Goal: Find specific page/section: Find specific page/section

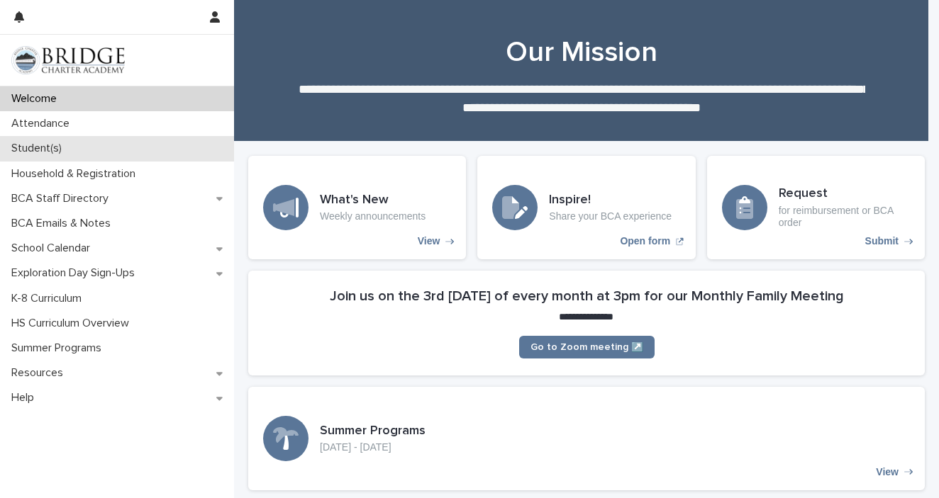
click at [67, 145] on p "Student(s)" at bounding box center [39, 148] width 67 height 13
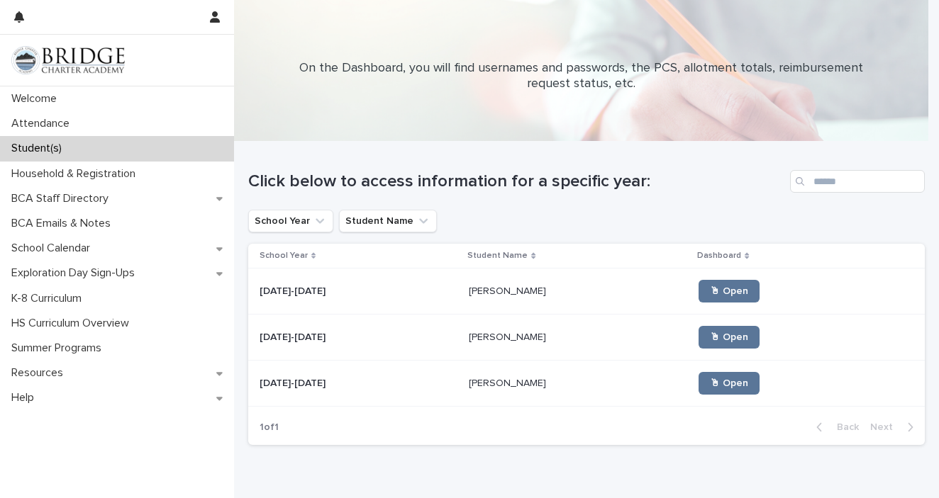
click at [463, 382] on td "[PERSON_NAME] [PERSON_NAME]" at bounding box center [578, 384] width 230 height 46
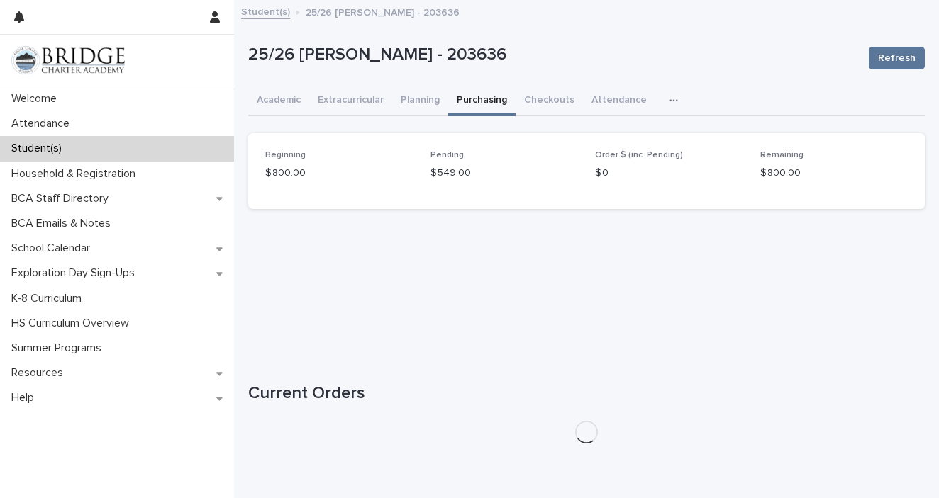
click at [488, 99] on button "Purchasing" at bounding box center [481, 102] width 67 height 30
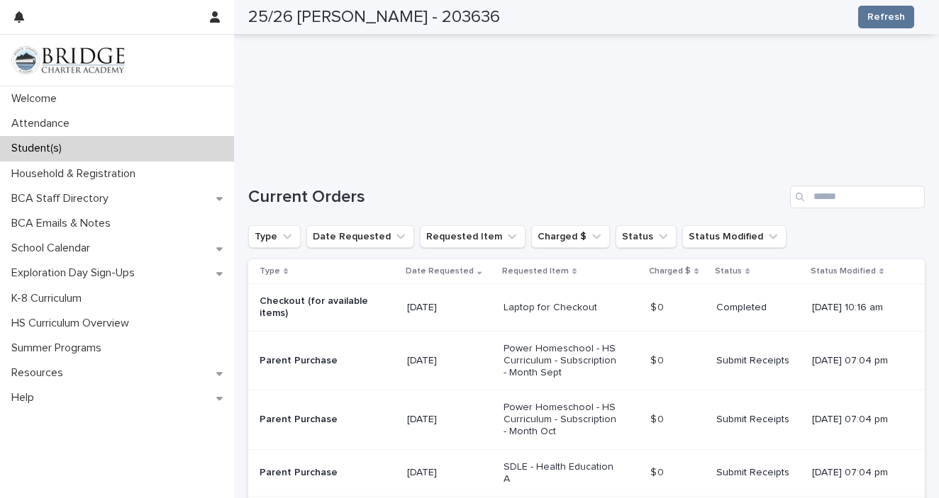
scroll to position [132, 0]
